Goal: Information Seeking & Learning: Learn about a topic

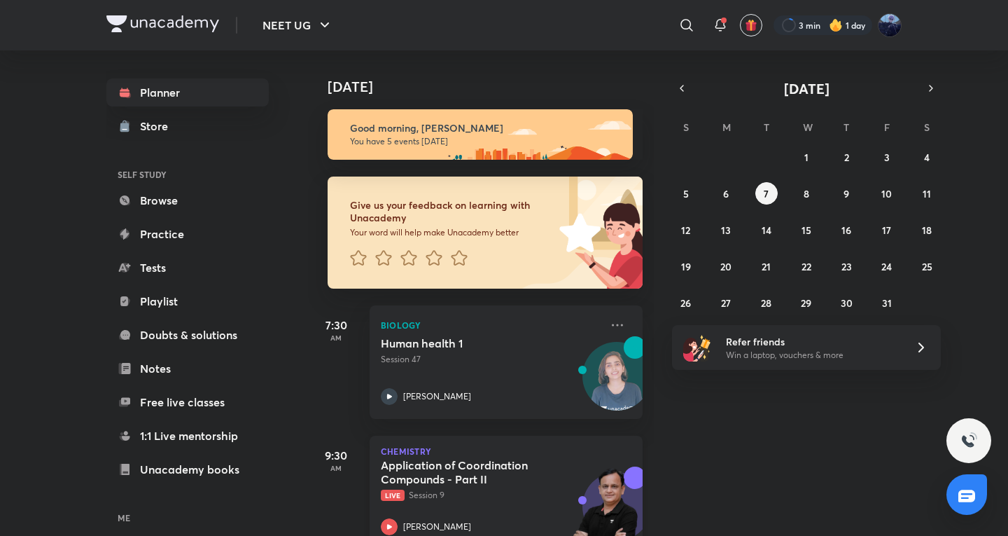
click at [436, 508] on div "Application of Coordination Compounds - Part II Live Session 9 [PERSON_NAME]" at bounding box center [491, 496] width 220 height 77
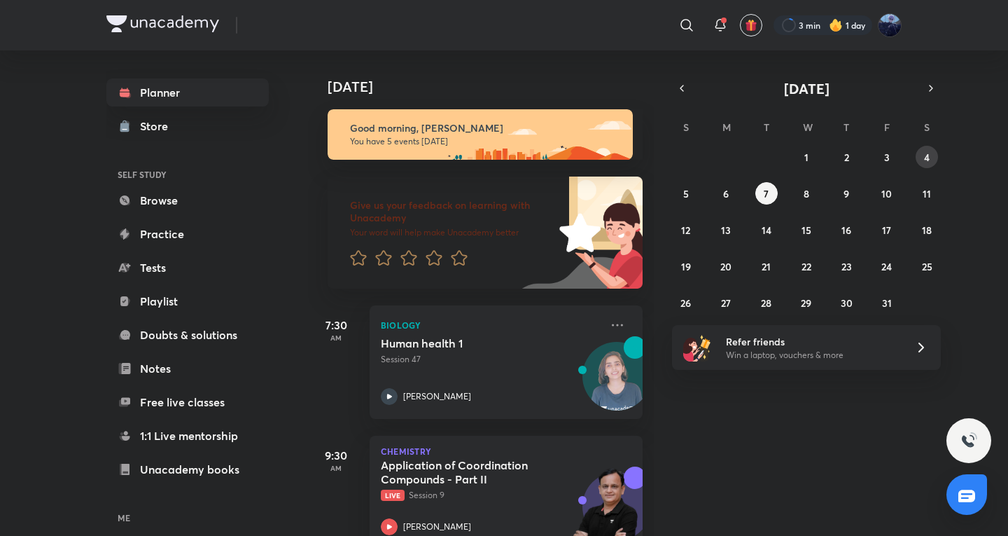
click at [928, 154] on abbr "4" at bounding box center [927, 157] width 6 height 13
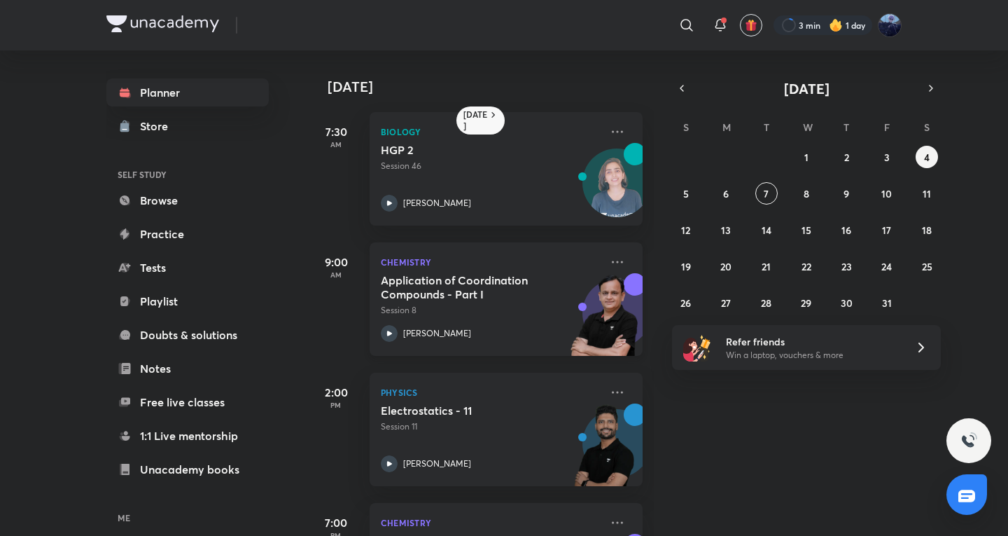
click at [566, 315] on img at bounding box center [604, 321] width 77 height 97
click at [425, 290] on h5 "Application of Coordination Compounds - Part I" at bounding box center [468, 287] width 174 height 28
